Goal: Task Accomplishment & Management: Manage account settings

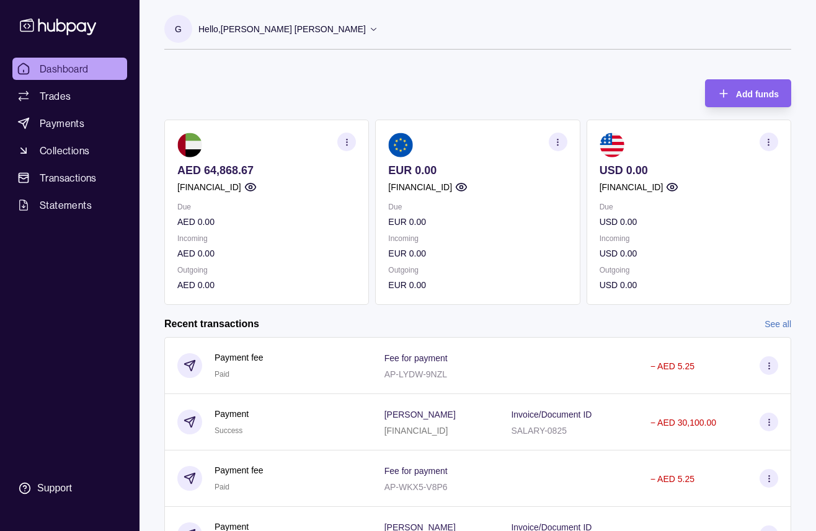
click at [252, 187] on circle "button" at bounding box center [250, 187] width 3 height 3
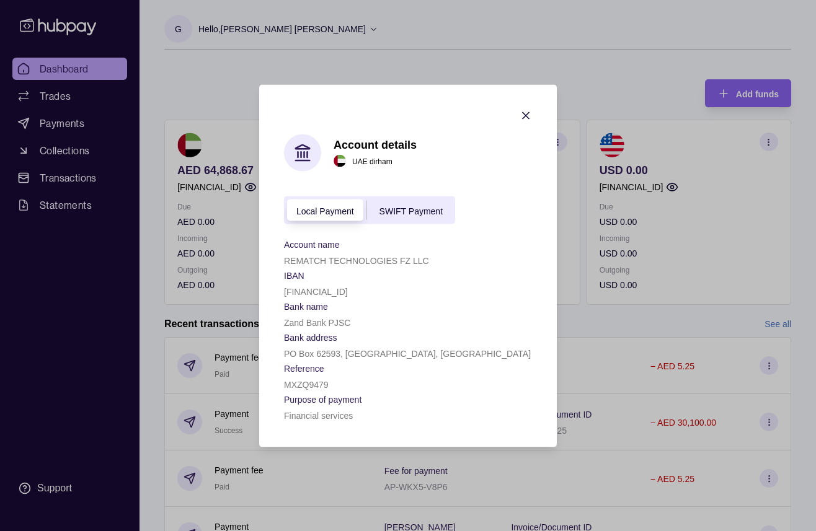
click at [316, 291] on p "[FINANCIAL_ID]" at bounding box center [316, 291] width 64 height 10
copy p "[FINANCIAL_ID]"
click at [294, 261] on p "REMATCH TECHNOLOGIES FZ LLC" at bounding box center [356, 260] width 145 height 10
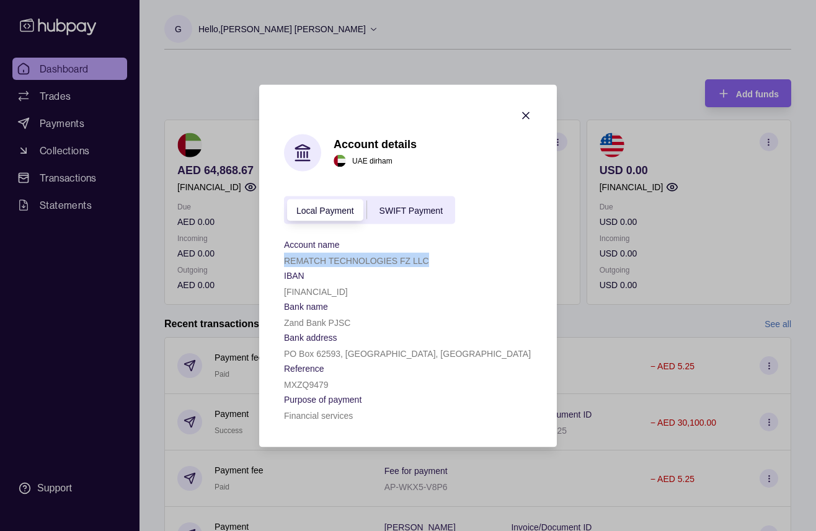
click at [294, 261] on p "REMATCH TECHNOLOGIES FZ LLC" at bounding box center [356, 260] width 145 height 10
copy p "REMATCH TECHNOLOGIES FZ LLC"
click at [542, 116] on section "Account details [GEOGRAPHIC_DATA] dirham Local Payment SWIFT Payment Account na…" at bounding box center [408, 265] width 298 height 363
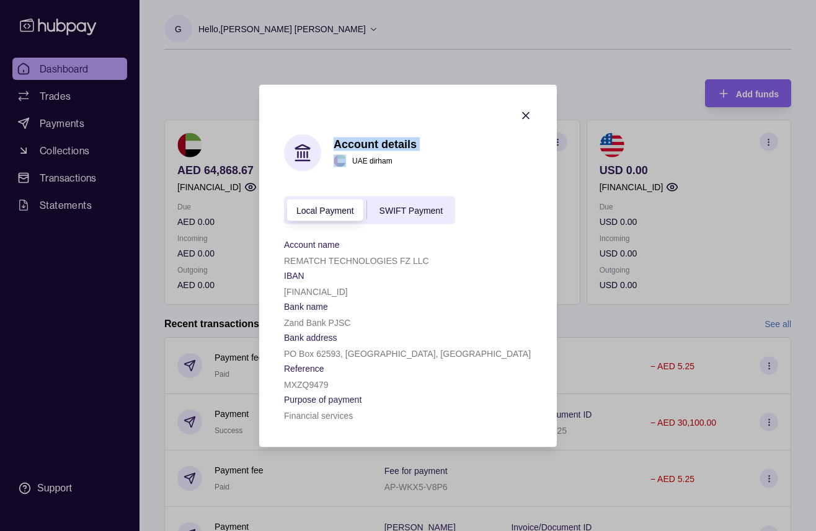
click at [531, 116] on icon "button" at bounding box center [526, 115] width 12 height 12
